Goal: Transaction & Acquisition: Purchase product/service

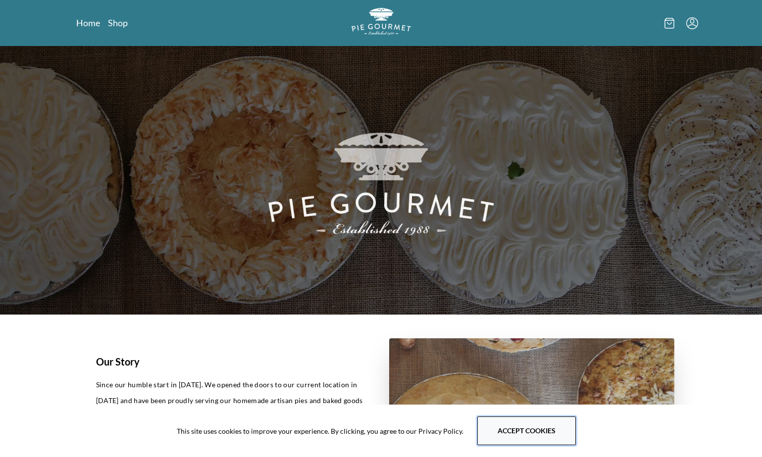
click at [519, 430] on button "Accept cookies" at bounding box center [526, 431] width 99 height 29
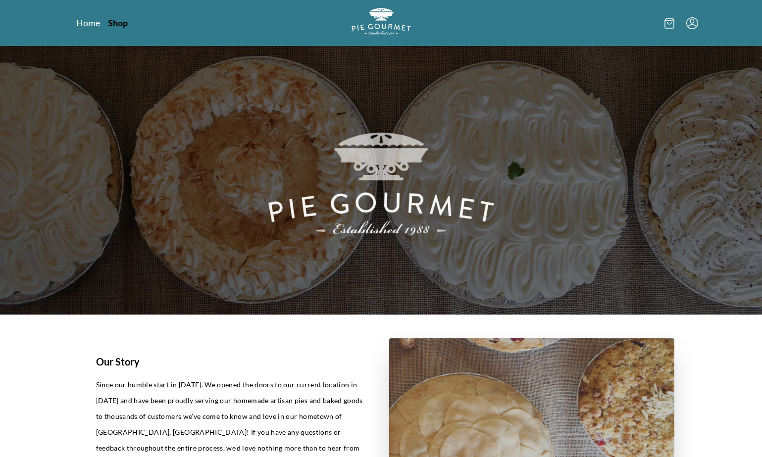
click at [119, 22] on link "Shop" at bounding box center [118, 23] width 20 height 12
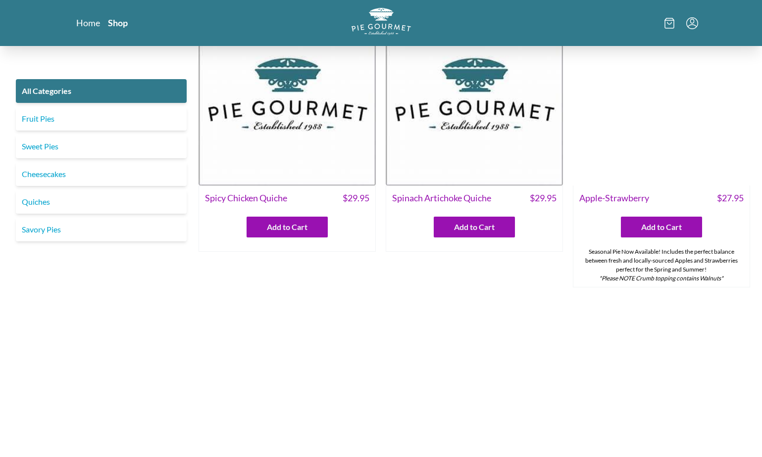
scroll to position [495, 0]
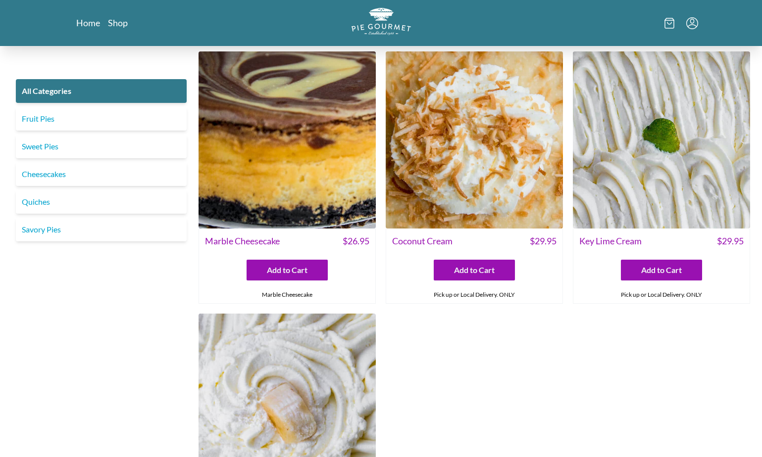
scroll to position [2029, 0]
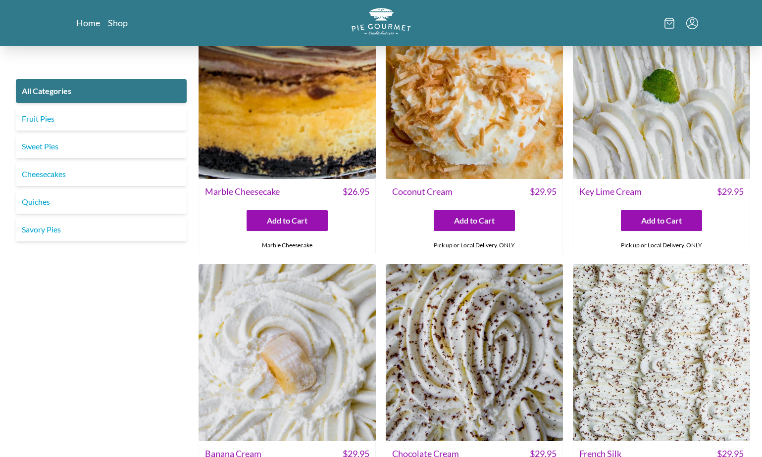
click at [653, 119] on img at bounding box center [661, 90] width 177 height 177
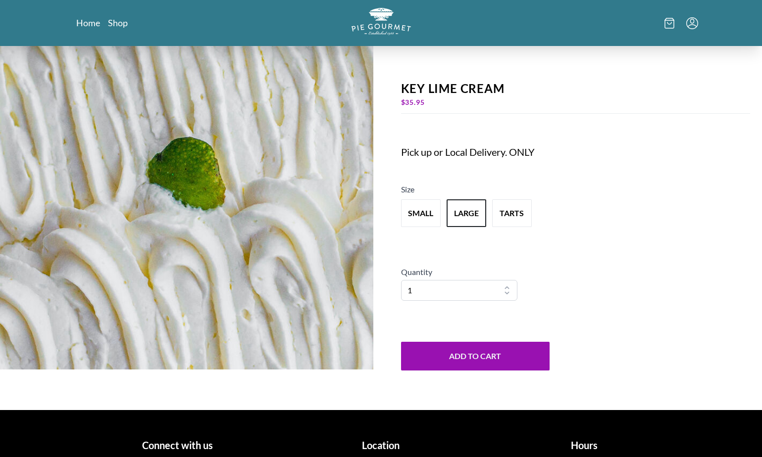
scroll to position [104, 0]
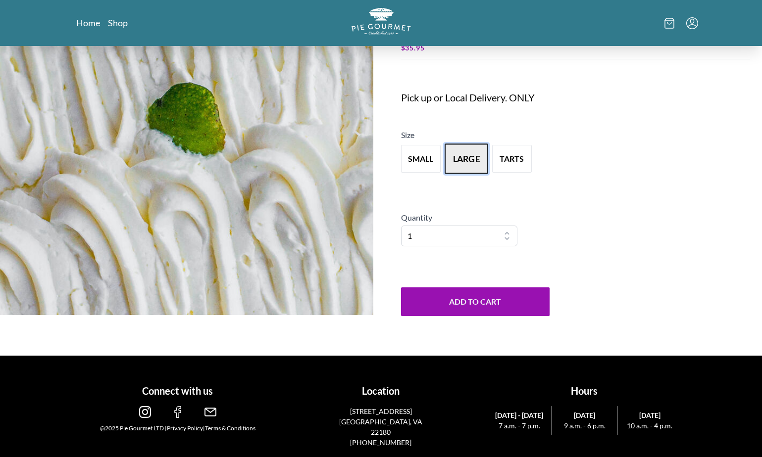
click at [468, 162] on button "large" at bounding box center [466, 159] width 44 height 31
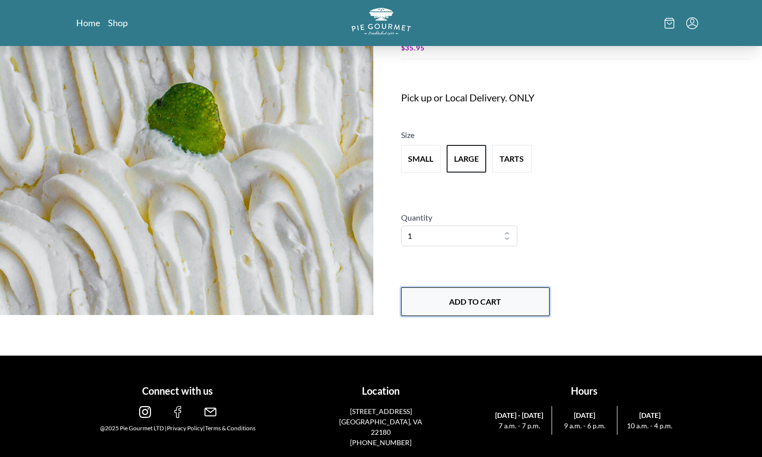
click at [482, 301] on button "Add to Cart" at bounding box center [475, 302] width 148 height 29
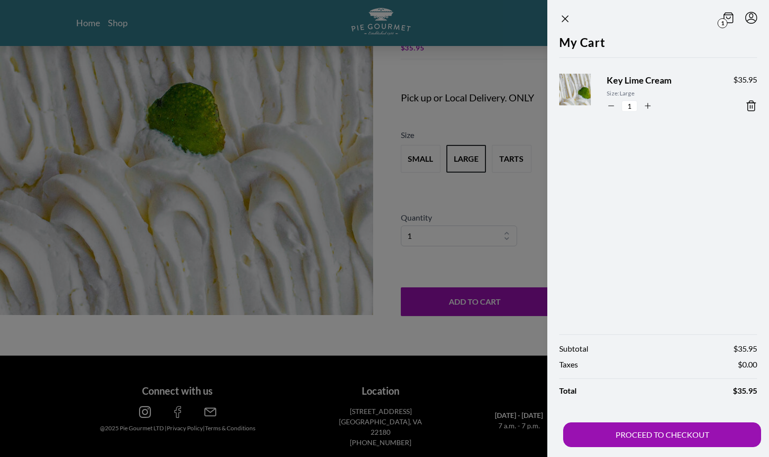
click at [432, 346] on div at bounding box center [384, 228] width 769 height 457
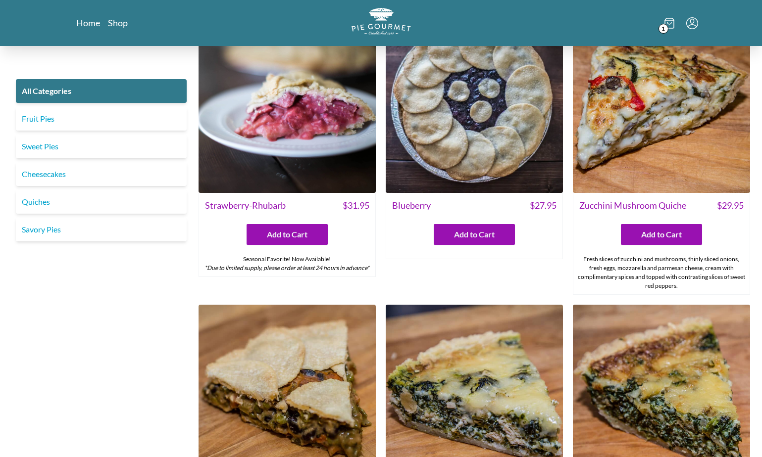
scroll to position [430, 0]
